Goal: Task Accomplishment & Management: Use online tool/utility

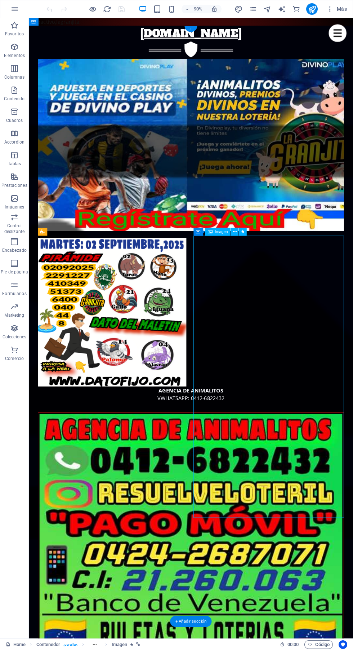
click at [139, 340] on figure "AGENCIA DE ANIMALITOS VWHATSAPP: 0412-6822432" at bounding box center [209, 357] width 340 height 191
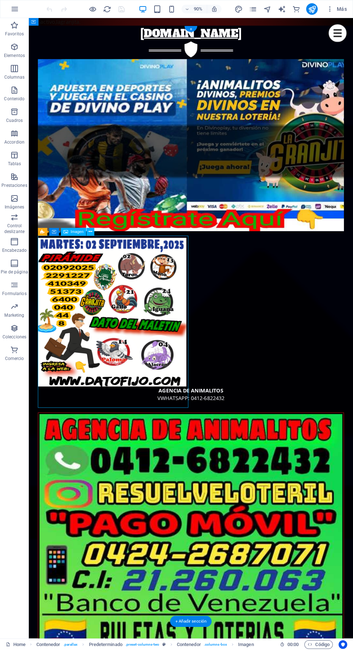
scroll to position [1, 0]
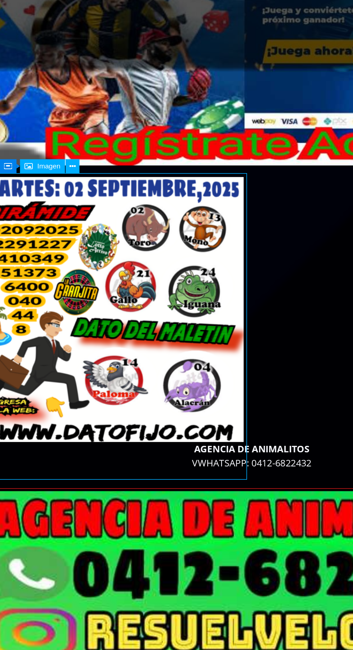
click at [89, 229] on icon at bounding box center [91, 230] width 4 height 7
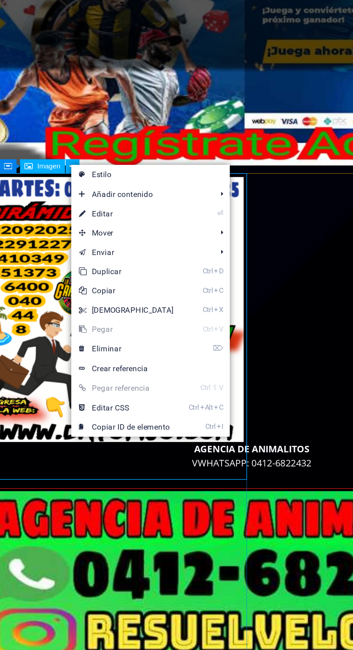
click at [125, 256] on link "⏎ Editar" at bounding box center [121, 257] width 62 height 11
select select "px"
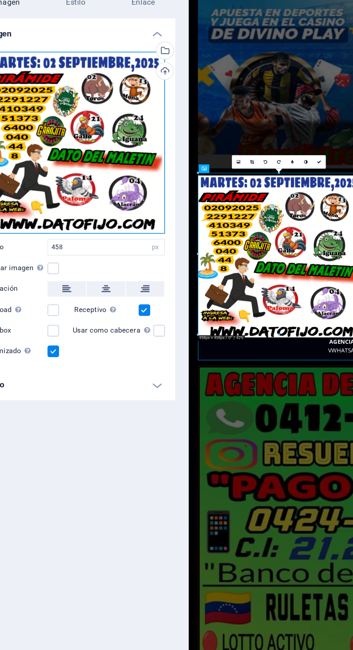
click at [97, 137] on div "Arrastra archivos aquí, haz clic para escoger archivos o selecciona archivos de…" at bounding box center [91, 133] width 102 height 102
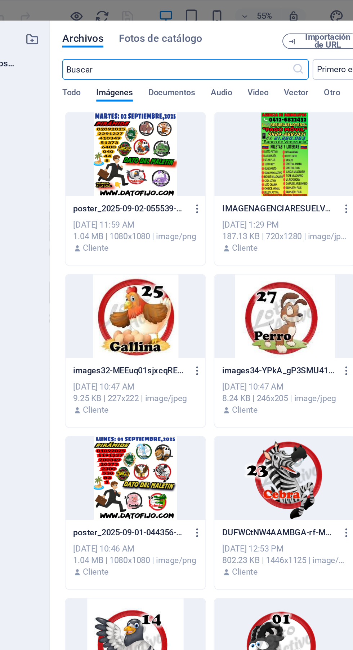
scroll to position [0, 0]
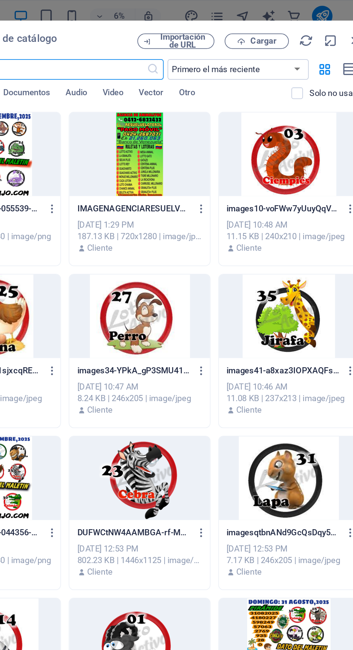
click at [287, 23] on span "Cargar" at bounding box center [276, 23] width 30 height 5
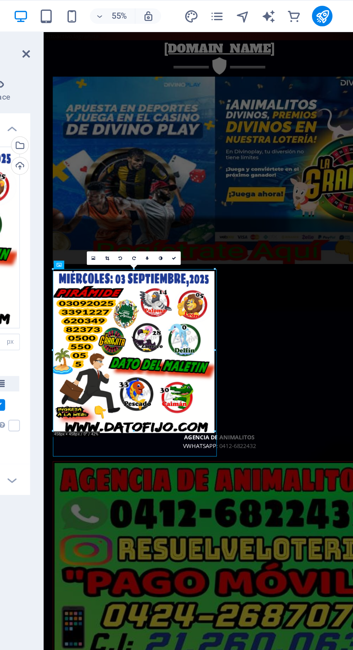
click at [229, 141] on link at bounding box center [229, 145] width 8 height 8
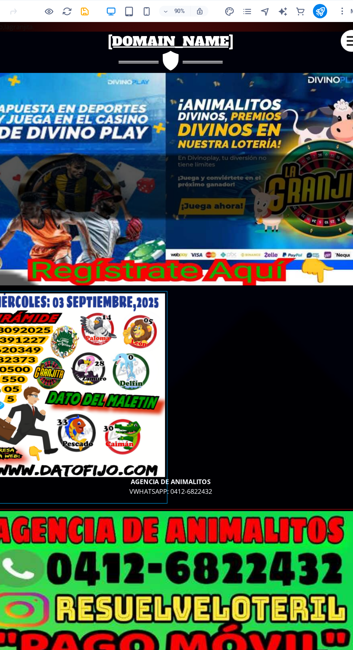
click at [124, 9] on icon "save" at bounding box center [122, 9] width 8 height 8
click at [310, 6] on icon "publish" at bounding box center [312, 9] width 8 height 8
